Goal: Check status: Check status

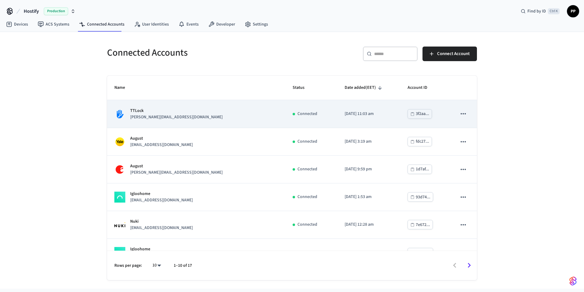
click at [176, 116] on div "TTLock martin@mthomes.org" at bounding box center [196, 114] width 164 height 13
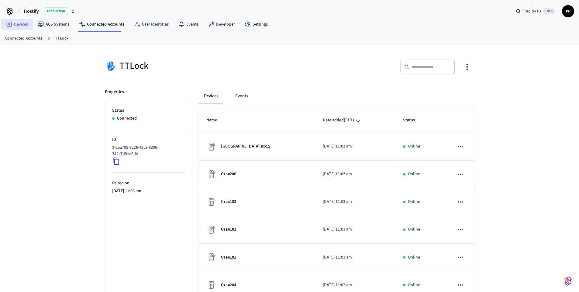
click at [15, 23] on link "Devices" at bounding box center [17, 24] width 32 height 11
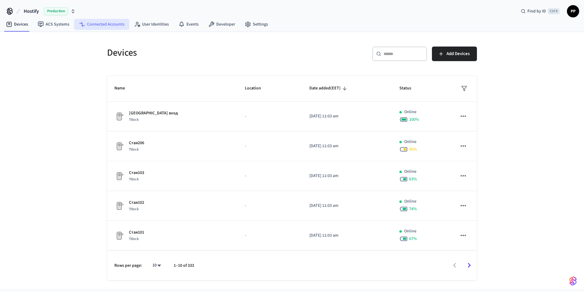
click at [102, 26] on link "Connected Accounts" at bounding box center [101, 24] width 55 height 11
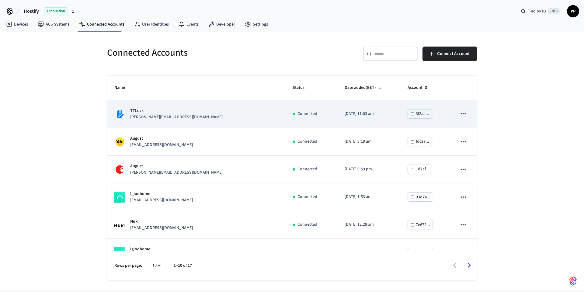
click at [183, 112] on div "TTLock martin@mthomes.org" at bounding box center [196, 114] width 164 height 13
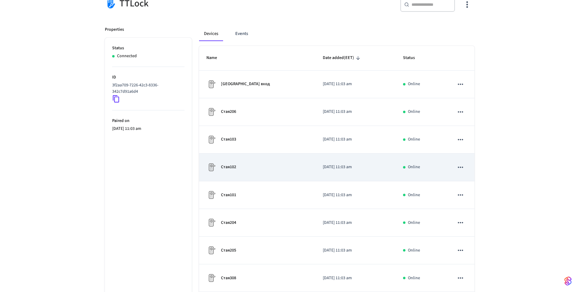
scroll to position [109, 0]
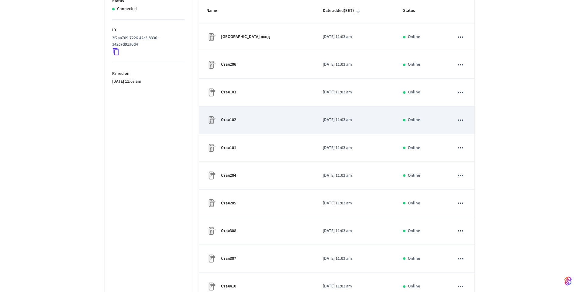
click at [260, 115] on div "Стая102" at bounding box center [257, 120] width 102 height 10
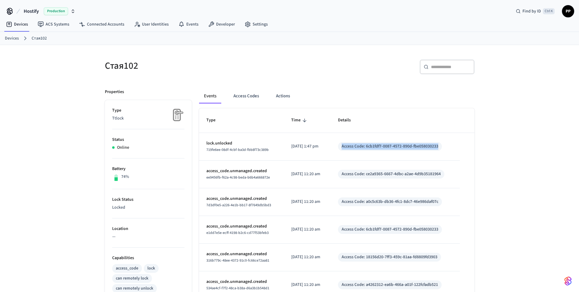
drag, startPoint x: 347, startPoint y: 145, endPoint x: 444, endPoint y: 148, distance: 96.7
click at [438, 148] on div "Access Code: 6cb1fdf7-0087-4572-890d-fbe058030233" at bounding box center [390, 146] width 97 height 6
click at [373, 78] on div "​ ​" at bounding box center [383, 69] width 181 height 19
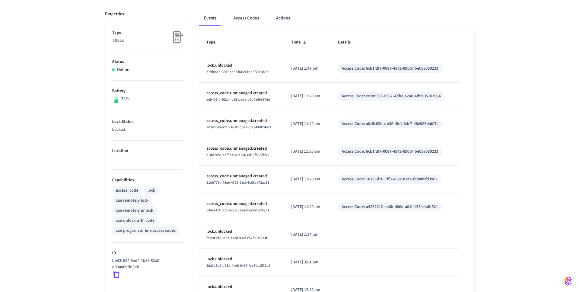
scroll to position [50, 0]
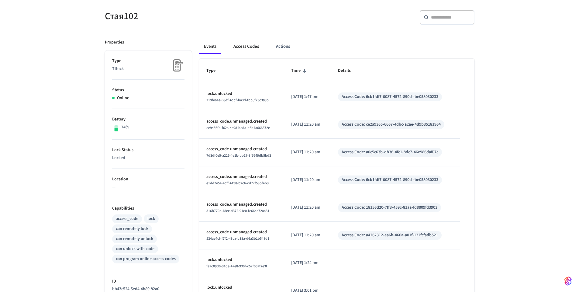
click at [248, 46] on button "Access Codes" at bounding box center [246, 46] width 35 height 15
